Goal: Task Accomplishment & Management: Complete application form

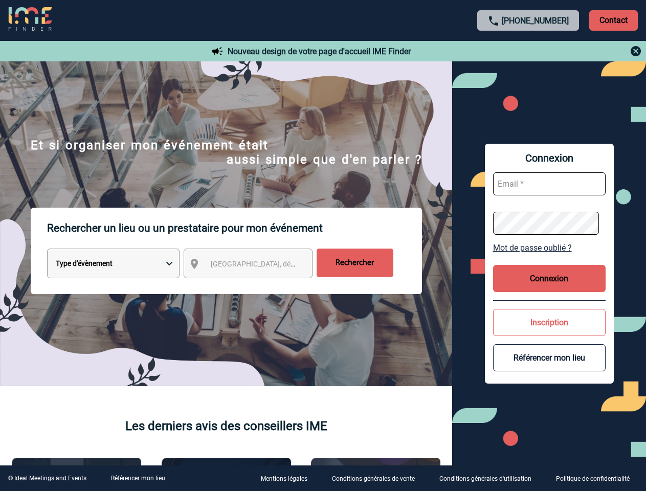
click at [323, 245] on p "Rechercher un lieu ou un prestataire pour mon événement" at bounding box center [234, 228] width 375 height 41
click at [613, 20] on p "Contact" at bounding box center [613, 20] width 49 height 20
click at [528, 51] on div at bounding box center [529, 51] width 228 height 12
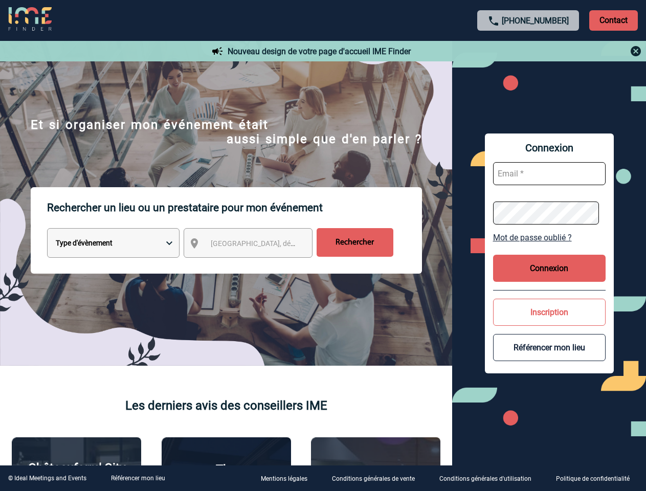
click at [257, 265] on div at bounding box center [200, 152] width 401 height 305
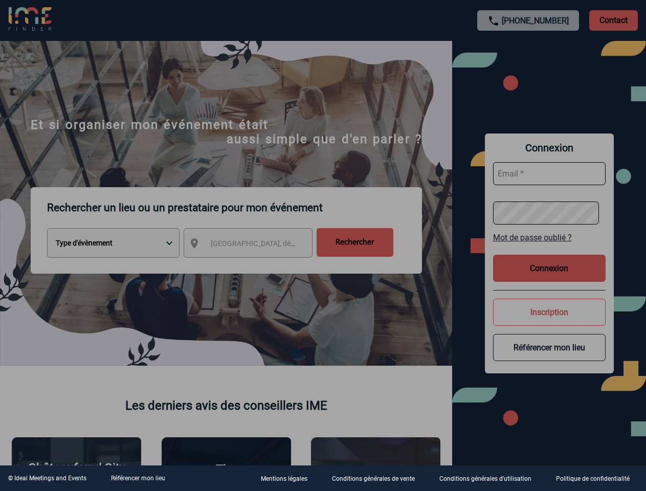
click at [549, 247] on div at bounding box center [323, 245] width 646 height 491
click at [549, 278] on div at bounding box center [323, 245] width 646 height 491
click at [549, 322] on div at bounding box center [323, 245] width 646 height 491
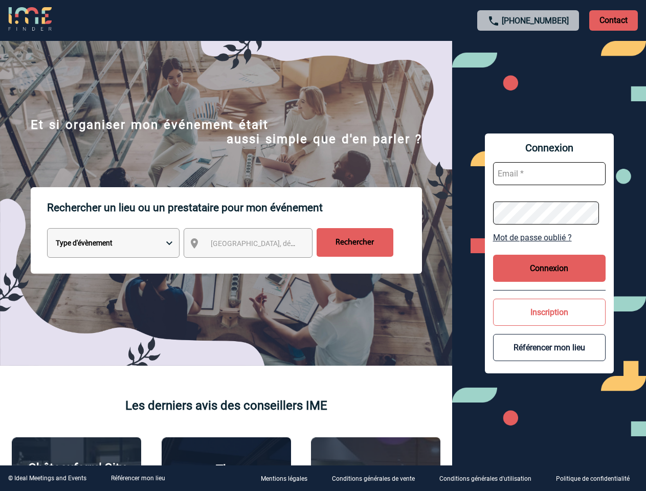
click at [549, 357] on button "Référencer mon lieu" at bounding box center [549, 347] width 112 height 27
click at [138, 478] on link "Référencer mon lieu" at bounding box center [138, 477] width 54 height 7
